Goal: Information Seeking & Learning: Learn about a topic

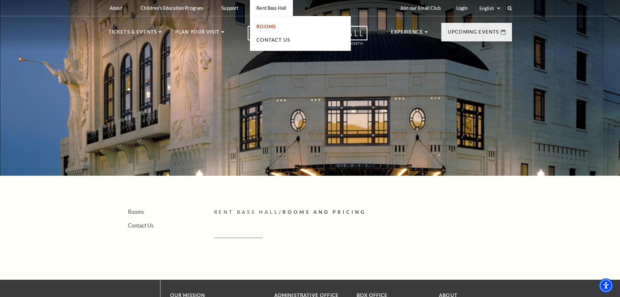
click at [269, 26] on link "Rooms" at bounding box center [267, 27] width 20 height 6
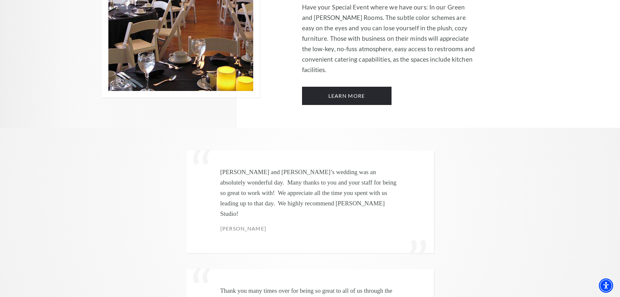
scroll to position [1726, 0]
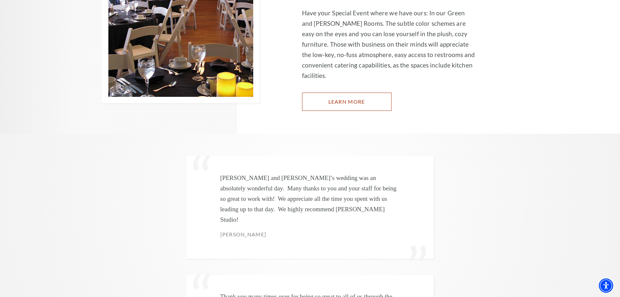
click at [344, 92] on link "Learn More" at bounding box center [347, 101] width 90 height 18
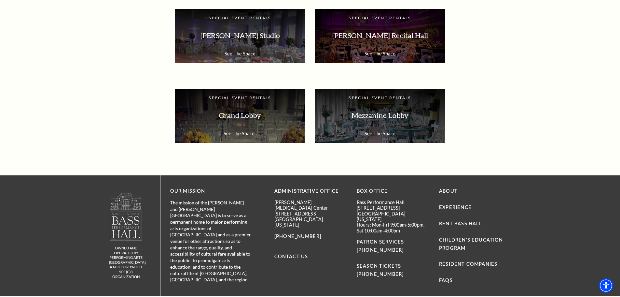
scroll to position [1006, 0]
